Goal: Complete application form

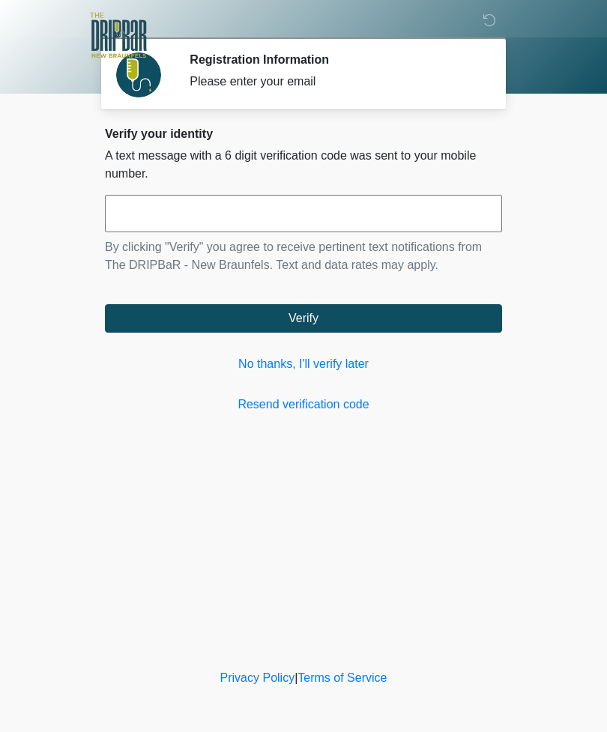
click at [429, 229] on input "text" at bounding box center [303, 213] width 397 height 37
click at [363, 372] on link "No thanks, I'll verify later" at bounding box center [303, 364] width 397 height 18
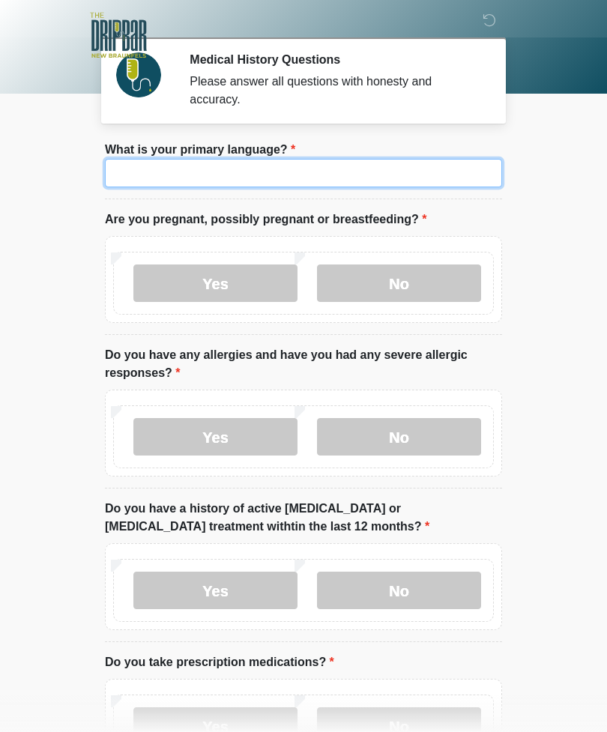
click at [377, 170] on input "What is your primary language?" at bounding box center [303, 173] width 397 height 28
type input "*"
type input "*******"
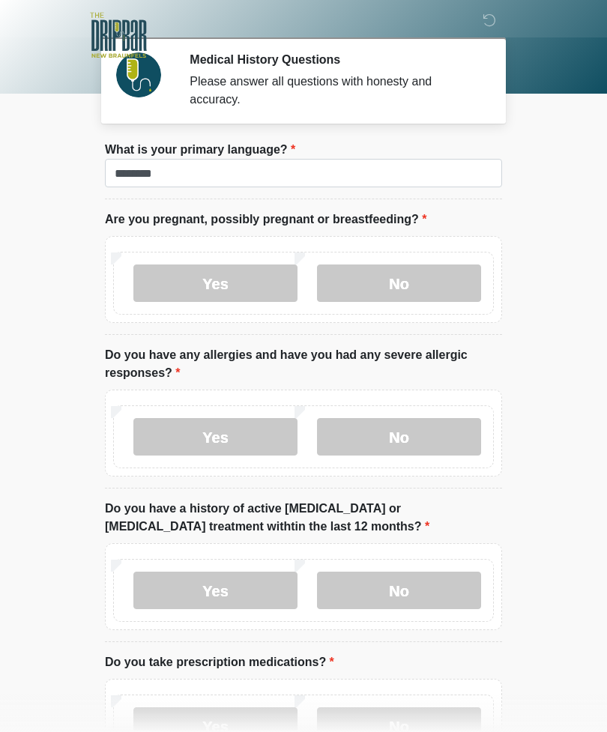
click at [429, 280] on label "No" at bounding box center [399, 282] width 164 height 37
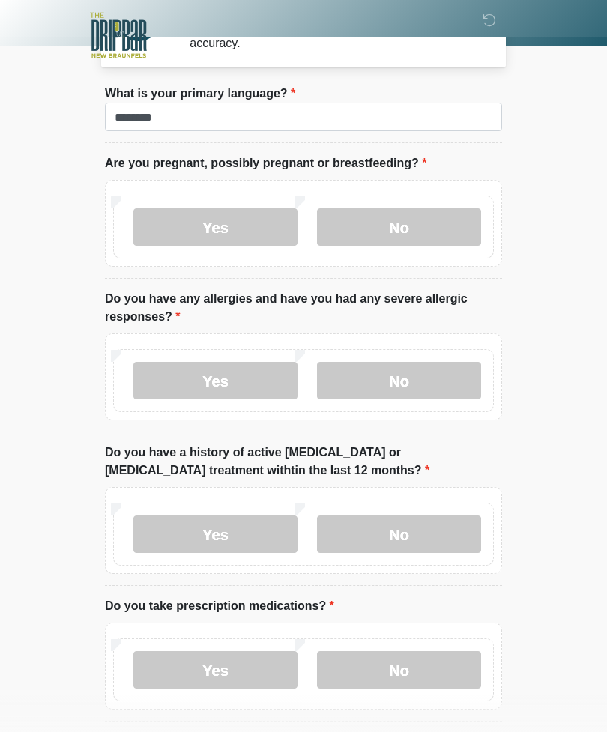
scroll to position [62, 0]
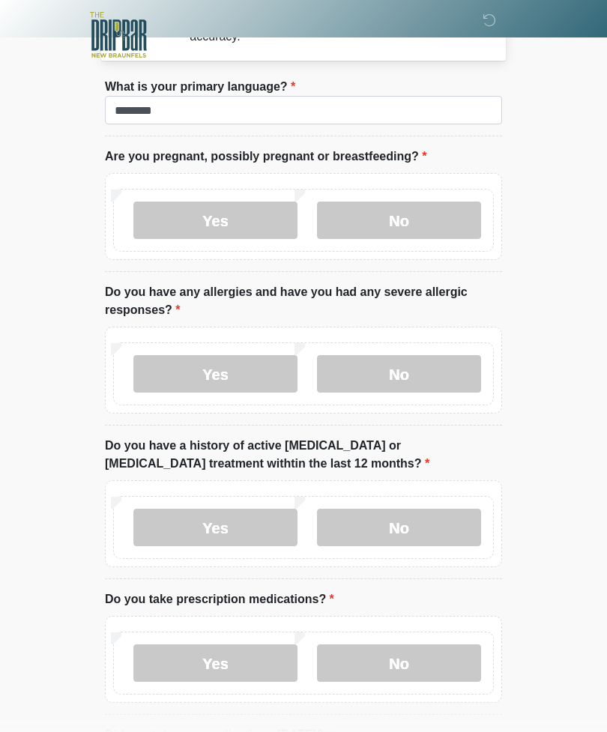
click at [436, 382] on label "No" at bounding box center [399, 374] width 164 height 37
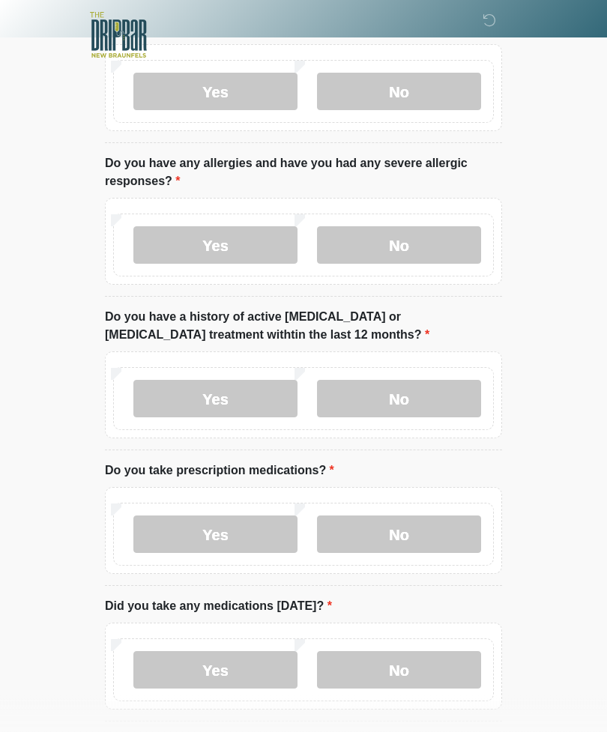
scroll to position [192, 0]
click at [445, 396] on label "No" at bounding box center [399, 398] width 164 height 37
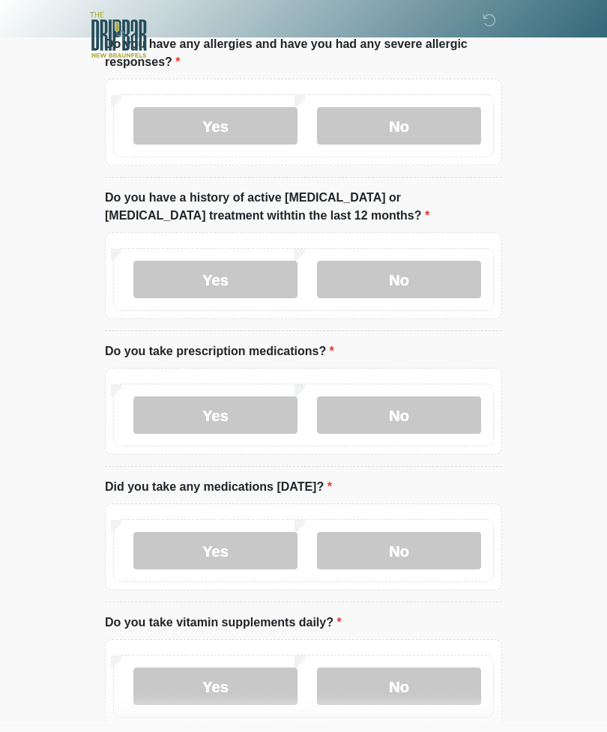
scroll to position [311, 0]
click at [458, 420] on label "No" at bounding box center [399, 414] width 164 height 37
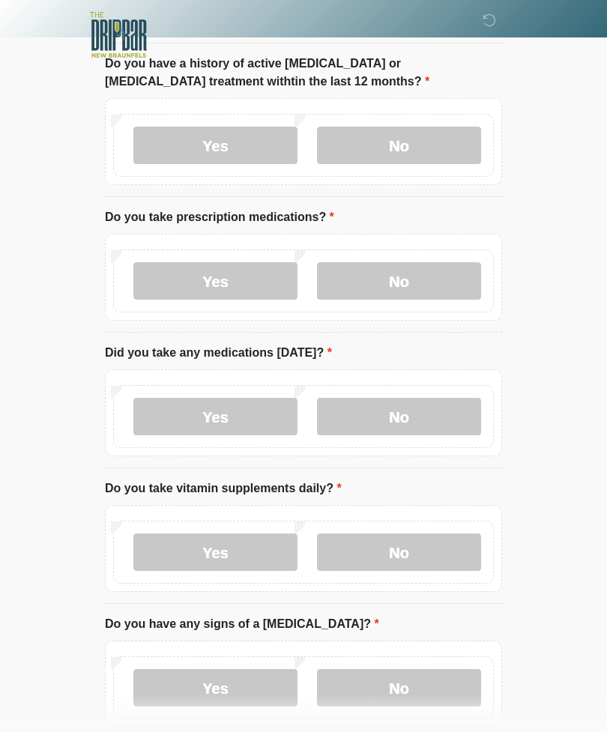
scroll to position [479, 0]
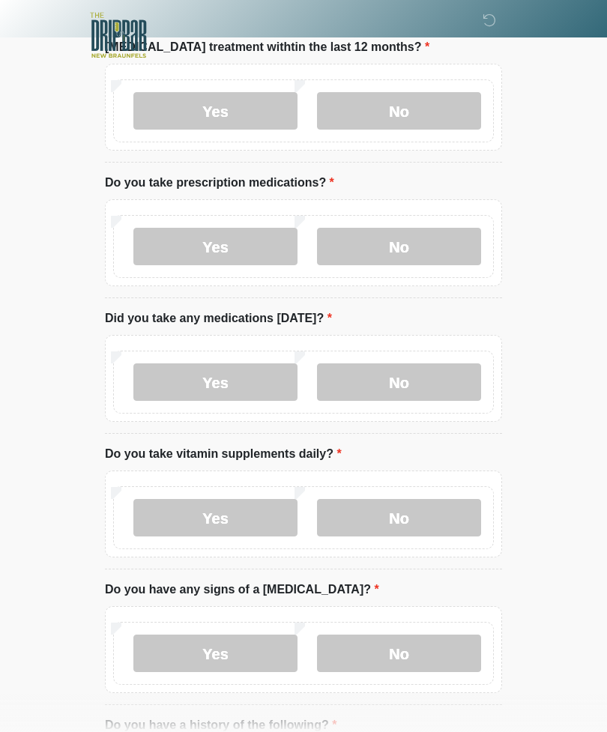
click at [466, 368] on label "No" at bounding box center [399, 381] width 164 height 37
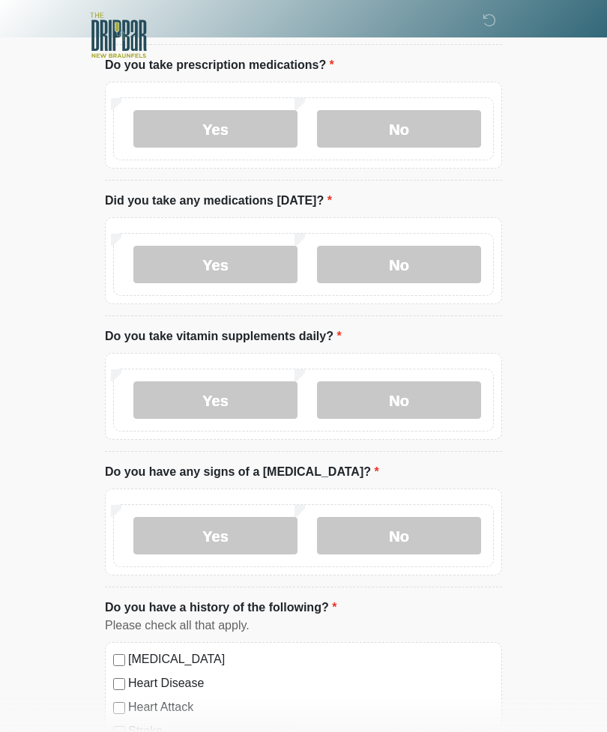
click at [470, 385] on label "No" at bounding box center [399, 399] width 164 height 37
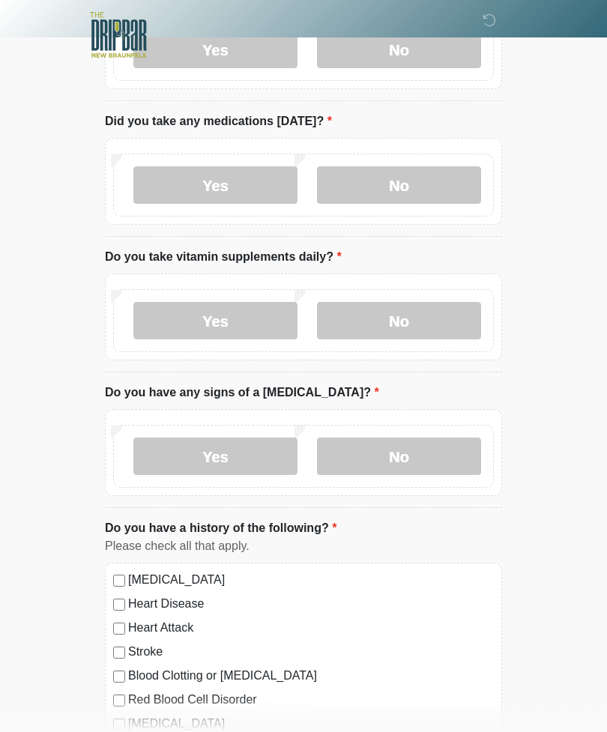
scroll to position [680, 0]
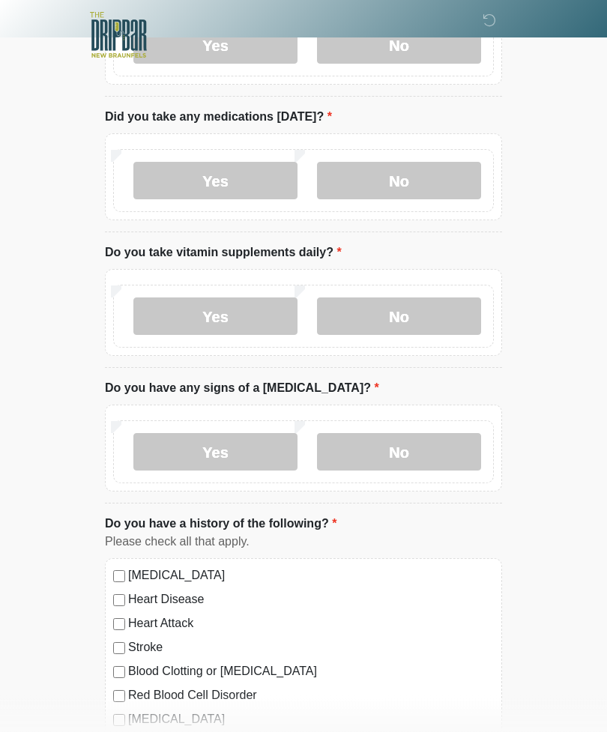
click at [458, 449] on label "No" at bounding box center [399, 452] width 164 height 37
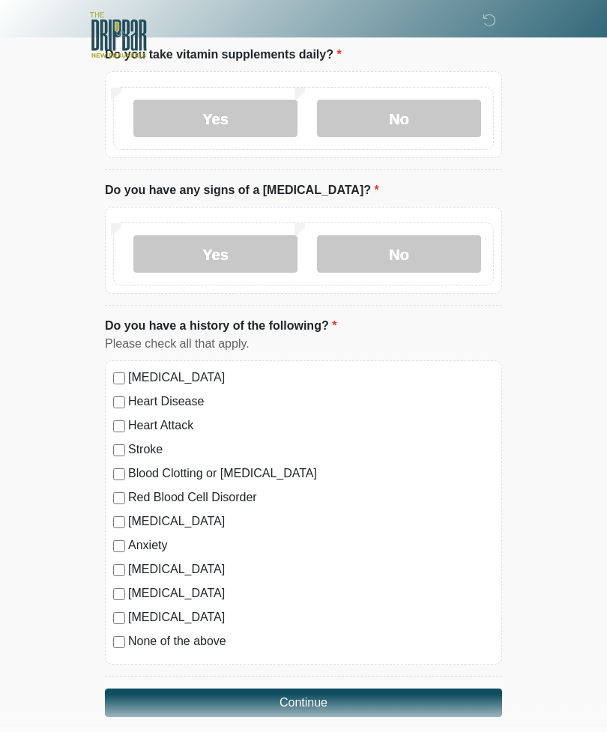
scroll to position [879, 0]
click at [142, 691] on button "Continue" at bounding box center [303, 702] width 397 height 28
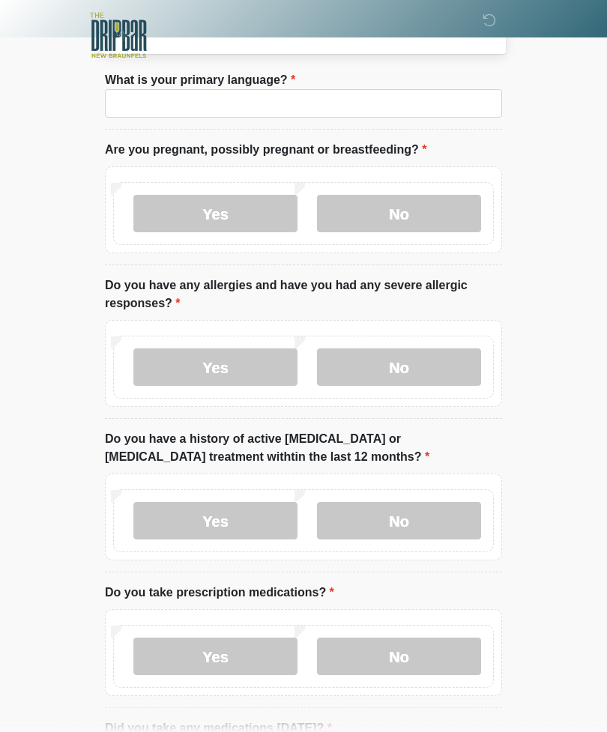
scroll to position [0, 0]
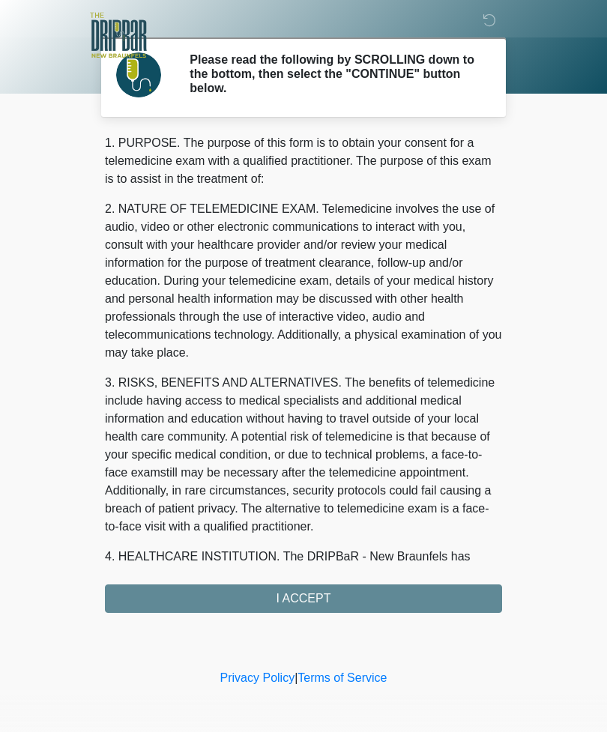
click at [172, 591] on div "1. PURPOSE. The purpose of this form is to obtain your consent for a telemedici…" at bounding box center [303, 373] width 397 height 479
click at [373, 591] on div "1. PURPOSE. The purpose of this form is to obtain your consent for a telemedici…" at bounding box center [303, 373] width 397 height 479
click at [303, 590] on div "1. PURPOSE. The purpose of this form is to obtain your consent for a telemedici…" at bounding box center [303, 373] width 397 height 479
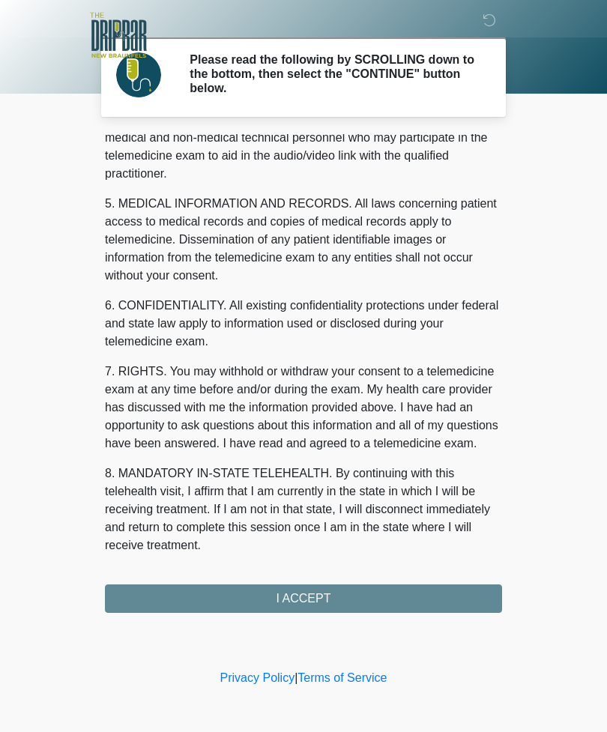
scroll to position [455, 0]
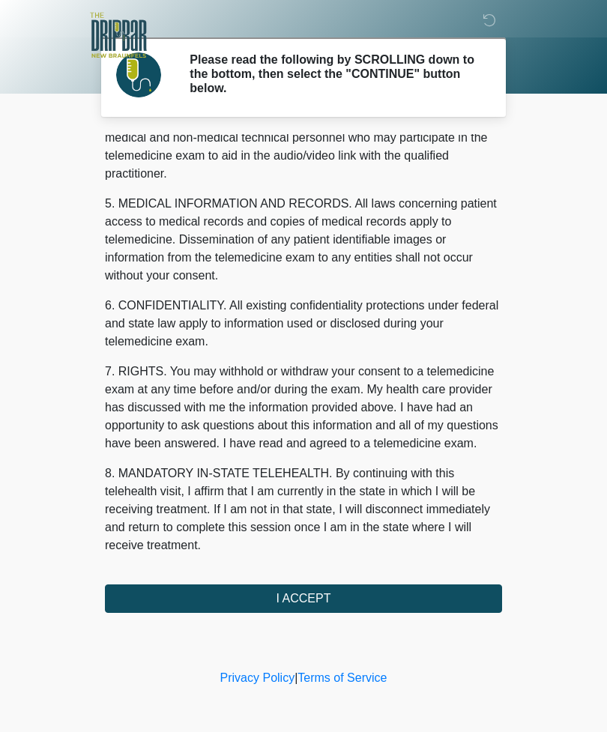
click at [327, 596] on button "I ACCEPT" at bounding box center [303, 598] width 397 height 28
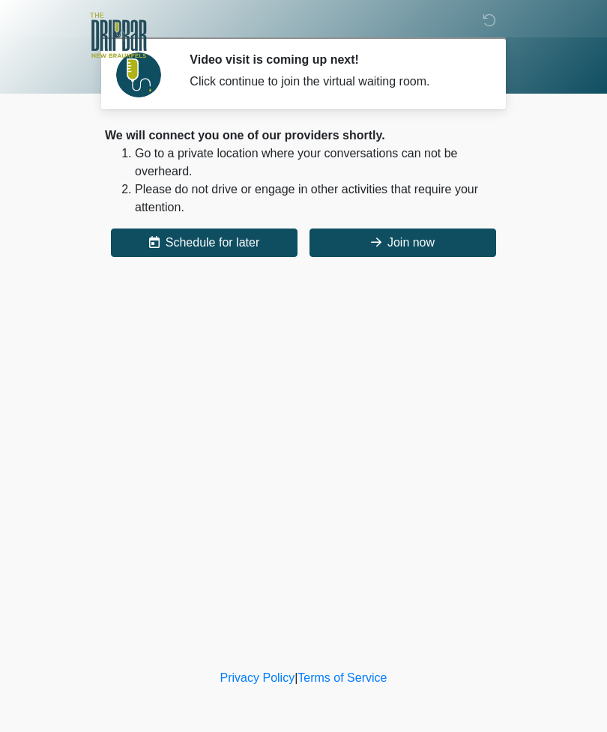
click at [428, 241] on button "Join now" at bounding box center [402, 242] width 187 height 28
